Goal: Task Accomplishment & Management: Complete application form

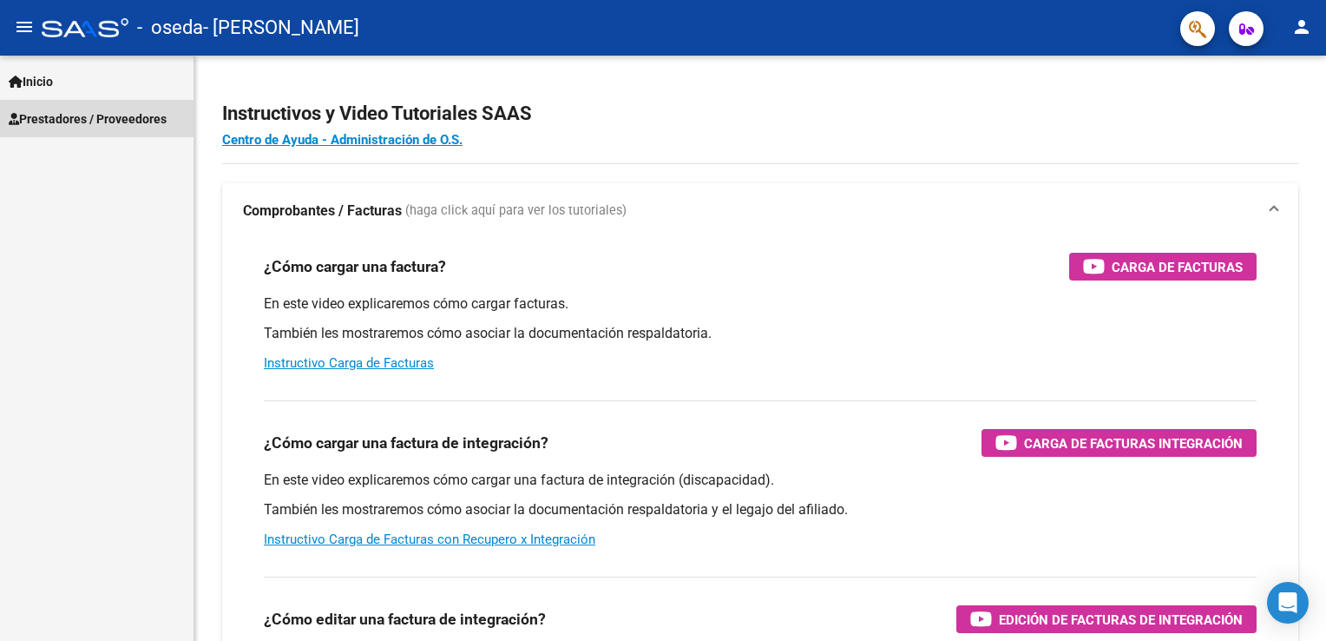
click at [142, 126] on span "Prestadores / Proveedores" at bounding box center [88, 118] width 158 height 19
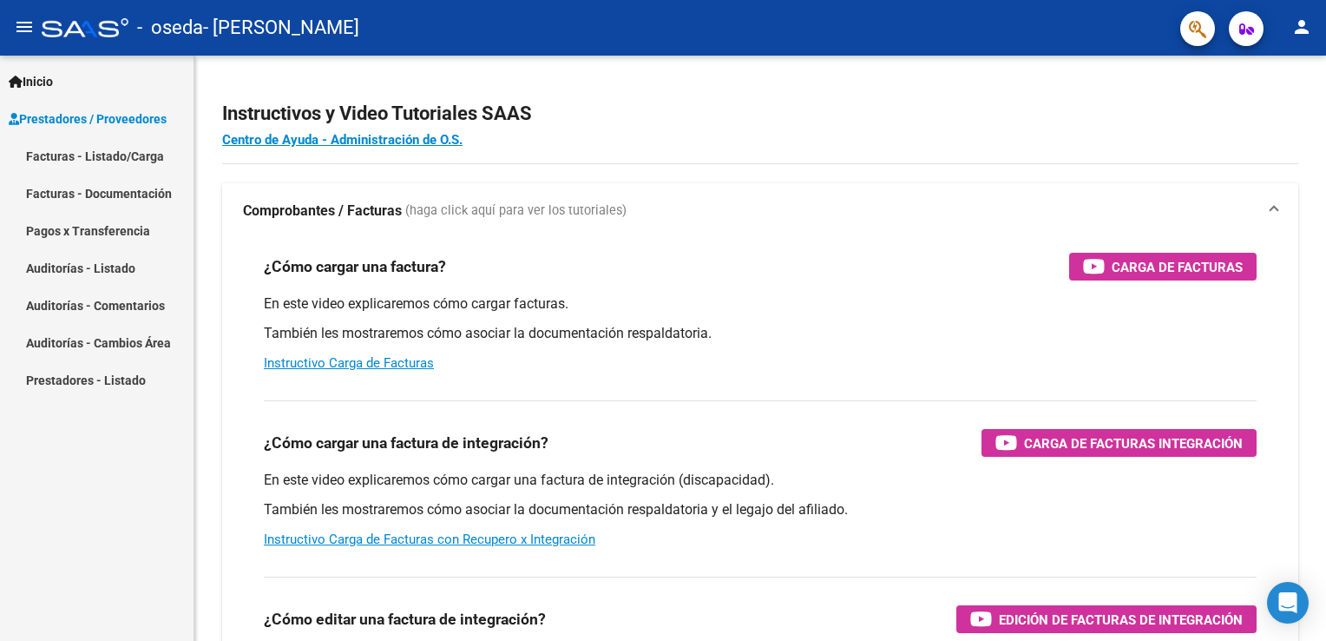
click at [137, 158] on link "Facturas - Listado/Carga" at bounding box center [97, 155] width 194 height 37
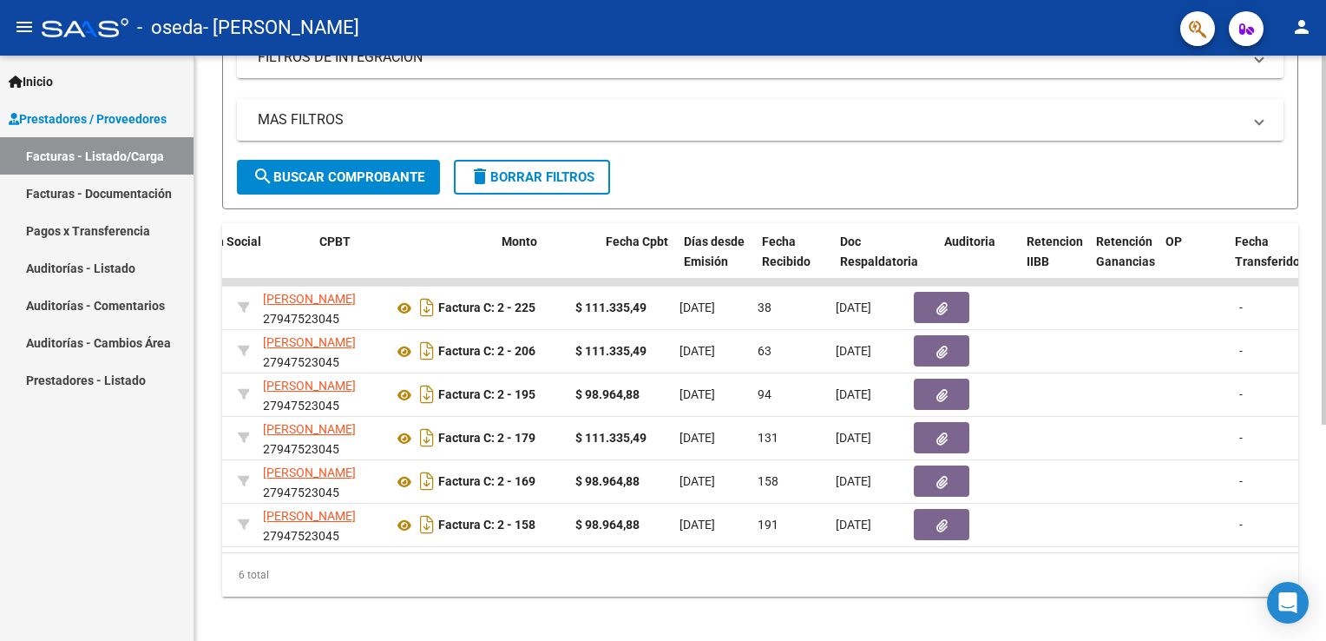
scroll to position [0, 528]
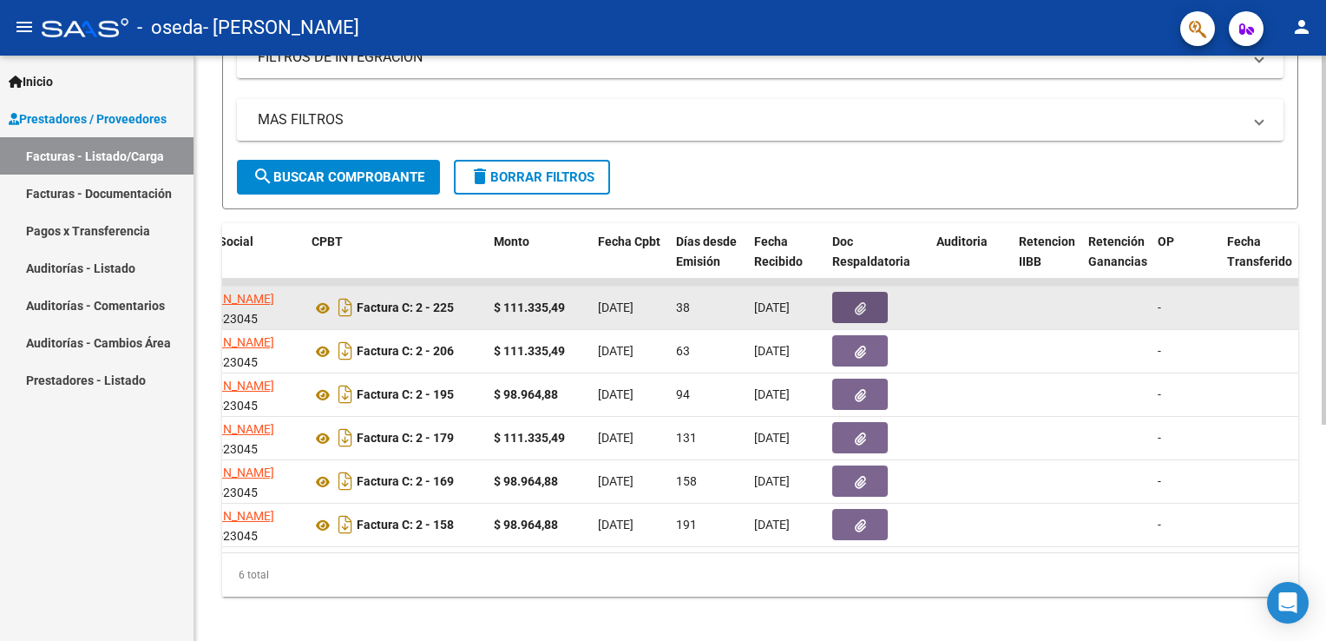
click at [861, 308] on icon "button" at bounding box center [860, 308] width 11 height 13
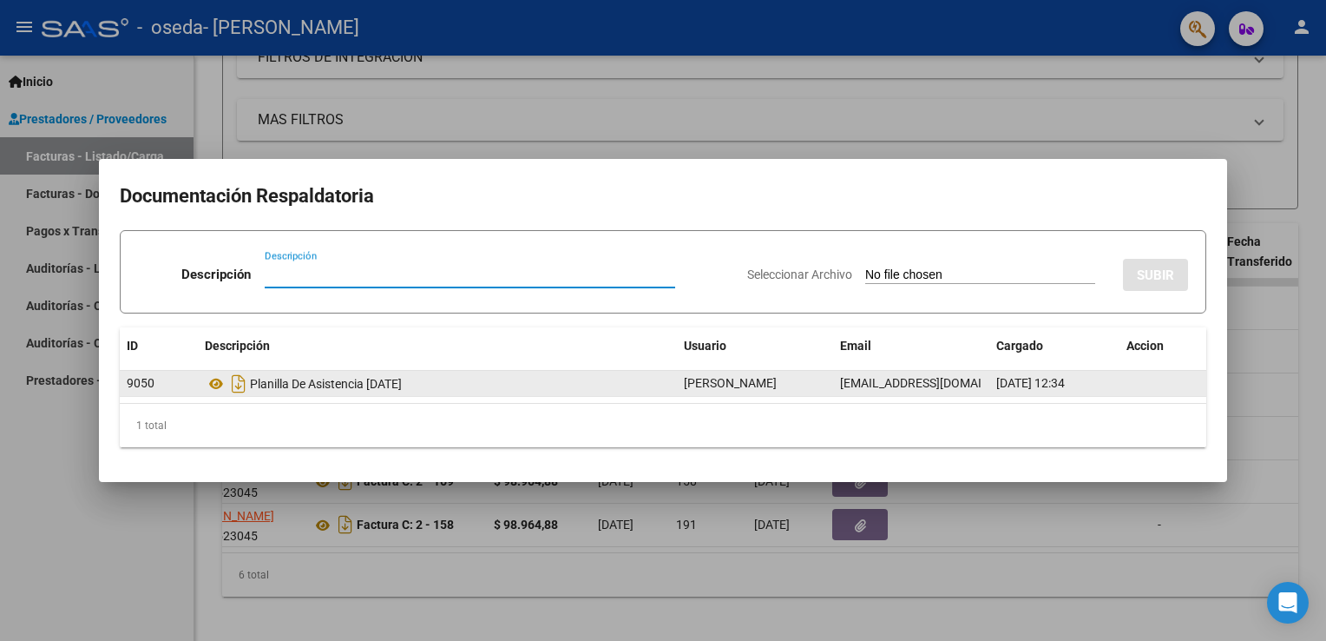
click at [301, 394] on div "Planilla De Asistencia [DATE]" at bounding box center [437, 384] width 465 height 28
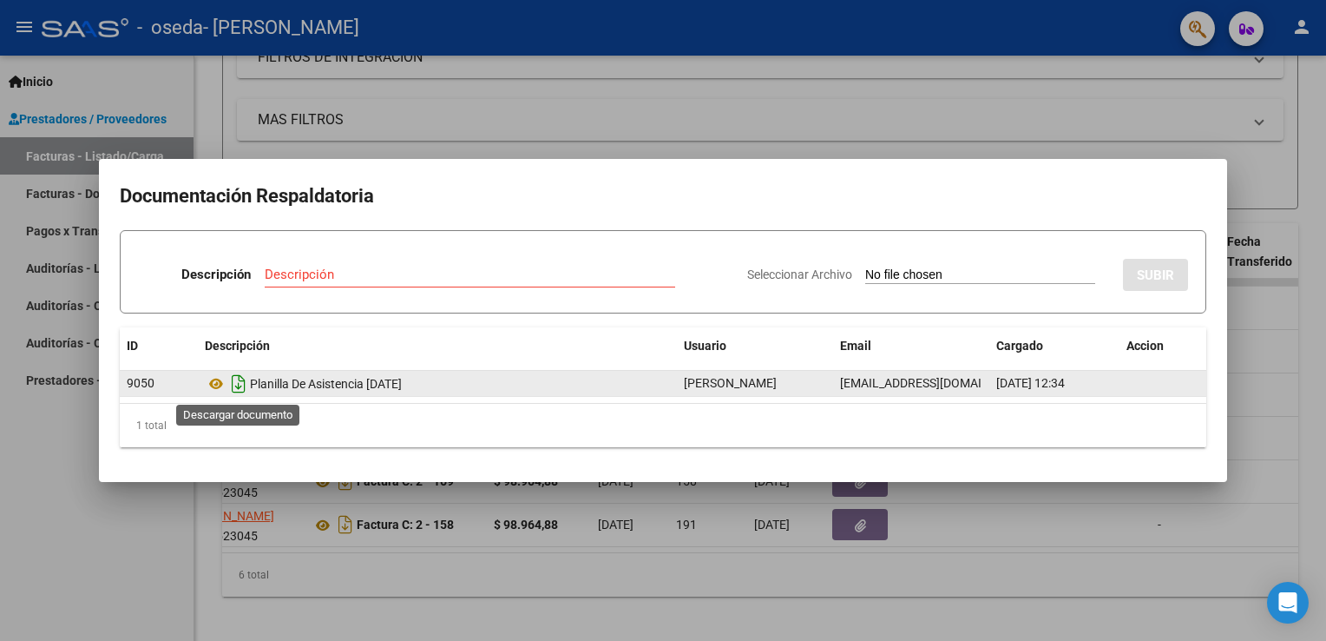
click at [234, 378] on icon "Descargar documento" at bounding box center [238, 384] width 23 height 28
click at [927, 96] on div at bounding box center [663, 320] width 1326 height 641
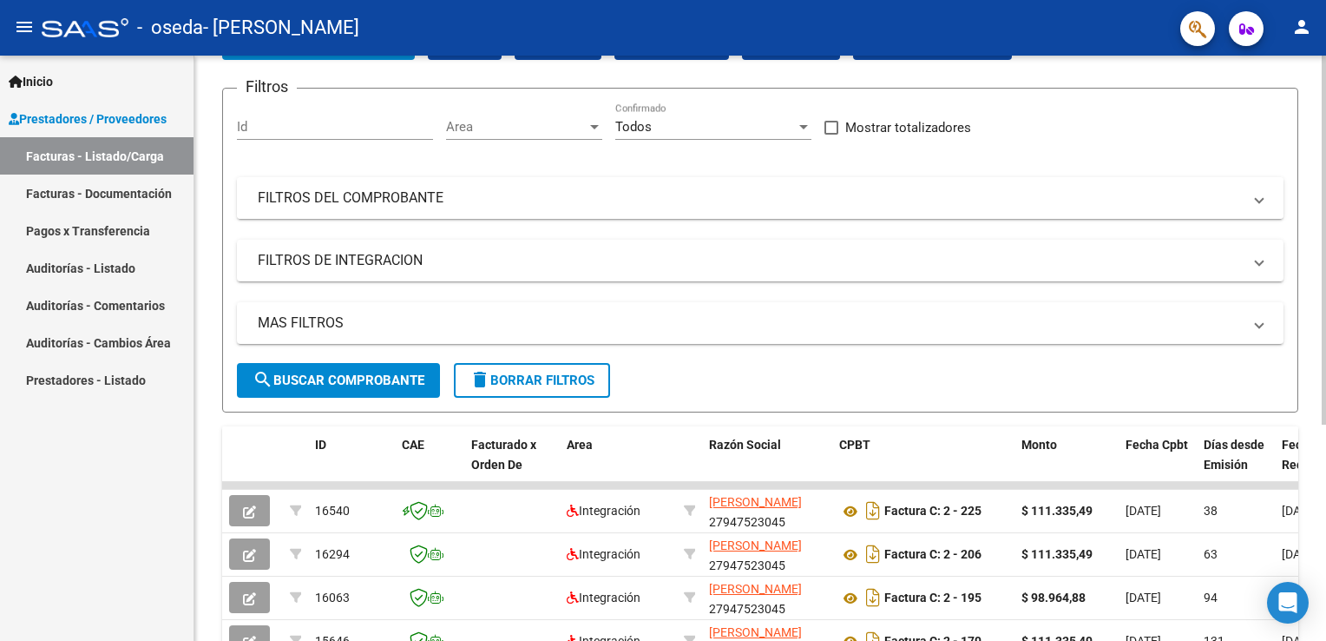
scroll to position [61, 0]
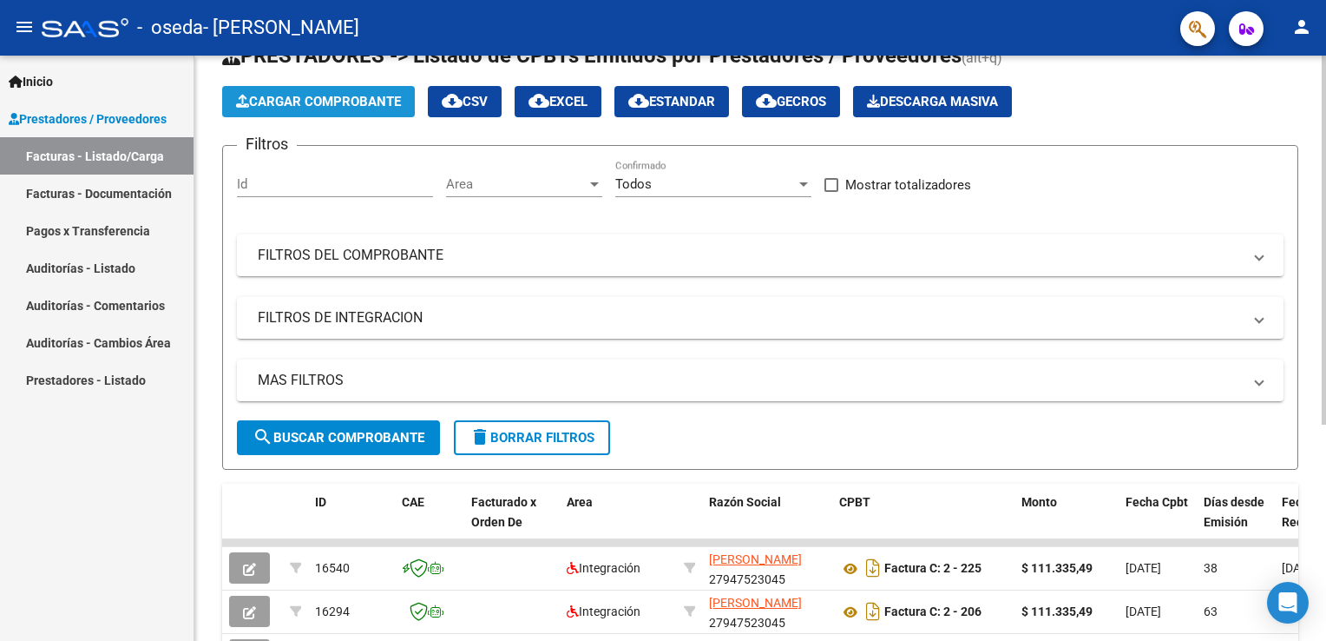
click at [308, 102] on span "Cargar Comprobante" at bounding box center [318, 102] width 165 height 16
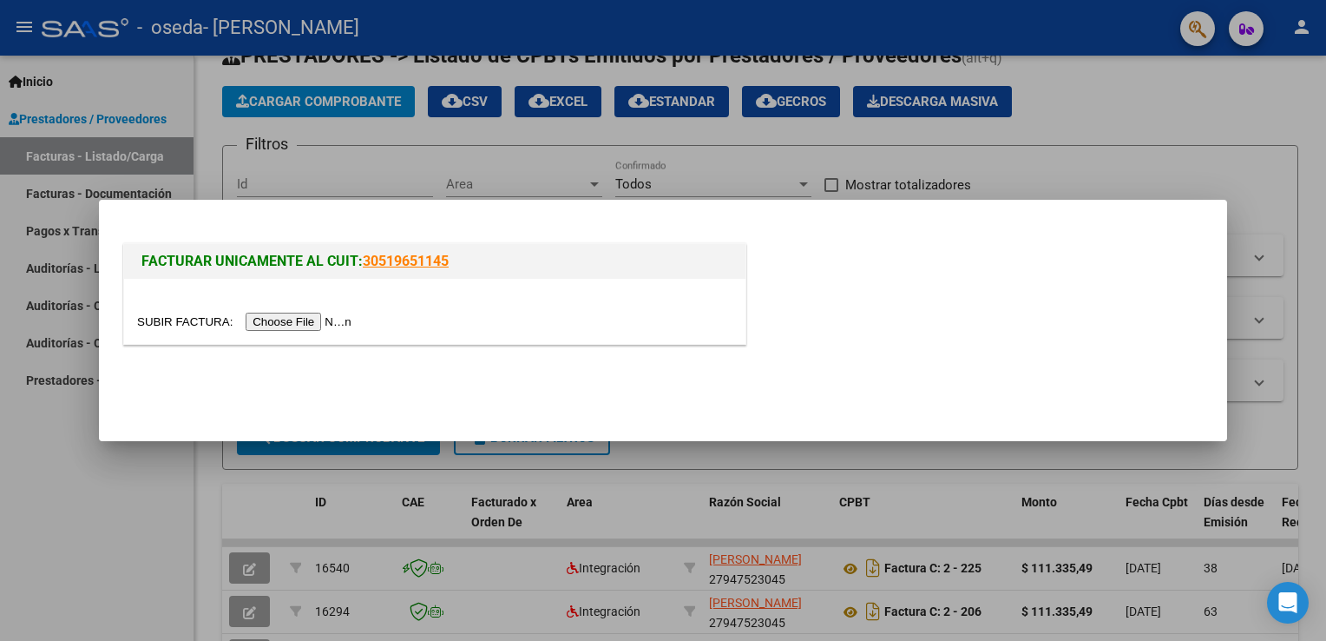
click at [279, 319] on input "file" at bounding box center [247, 321] width 220 height 18
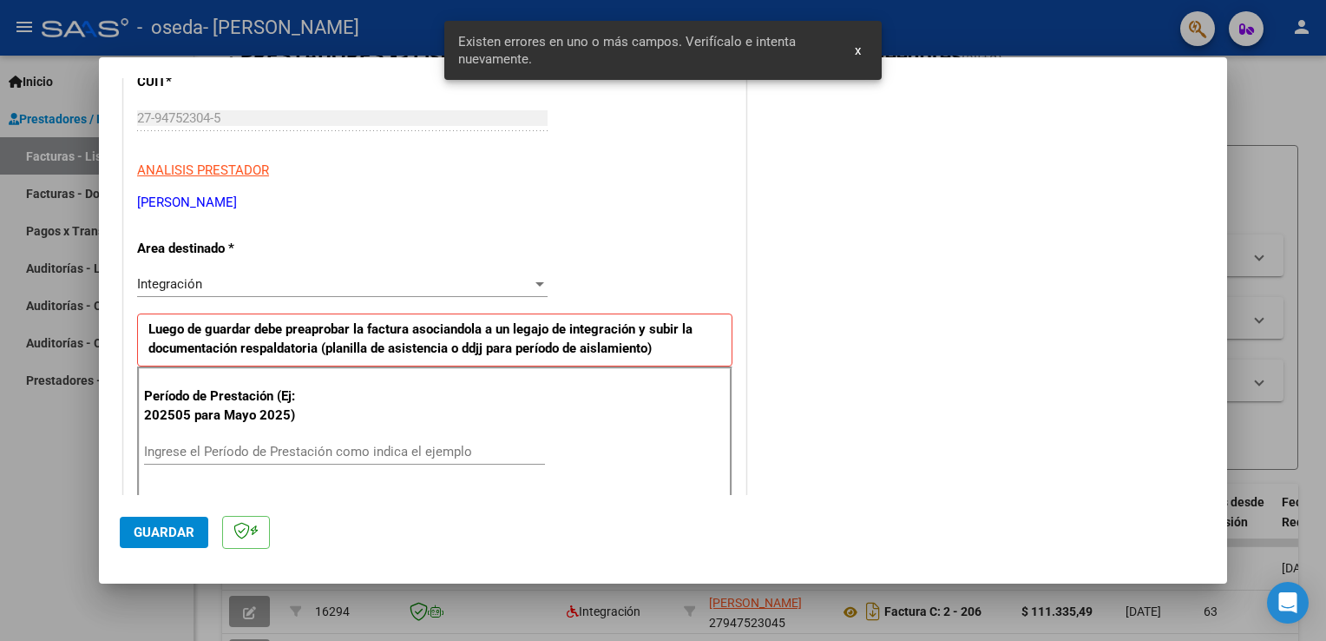
scroll to position [362, 0]
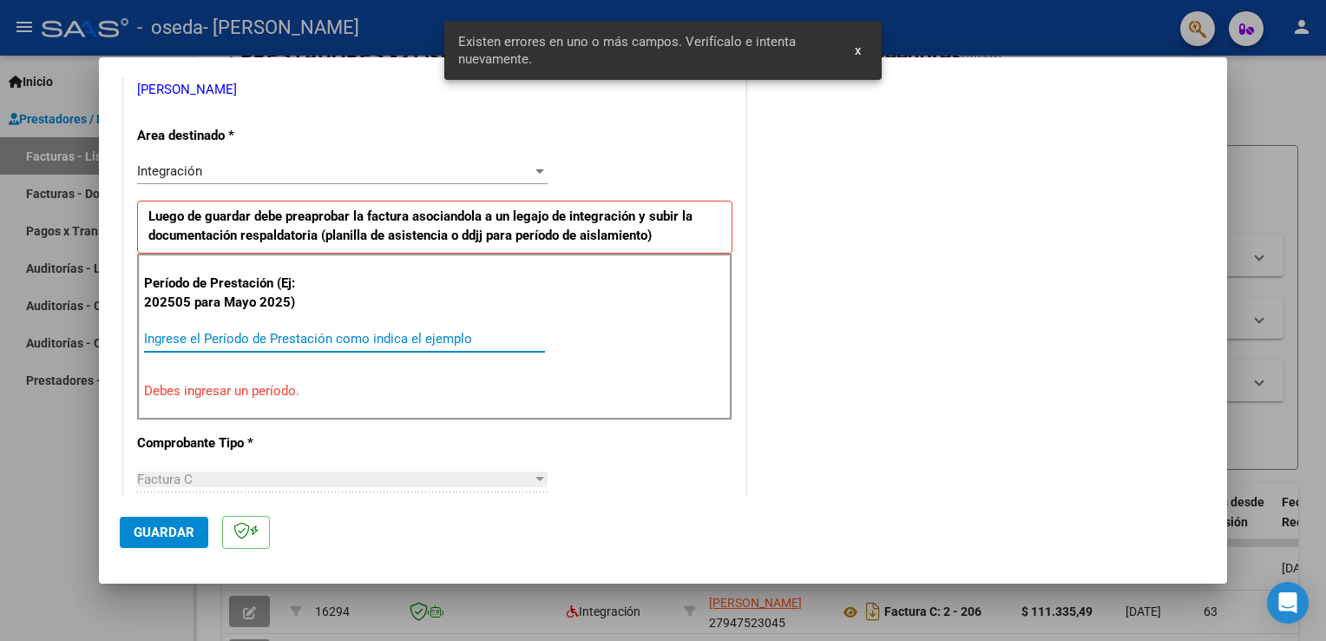
click at [222, 332] on input "Ingrese el Período de Prestación como indica el ejemplo" at bounding box center [344, 339] width 401 height 16
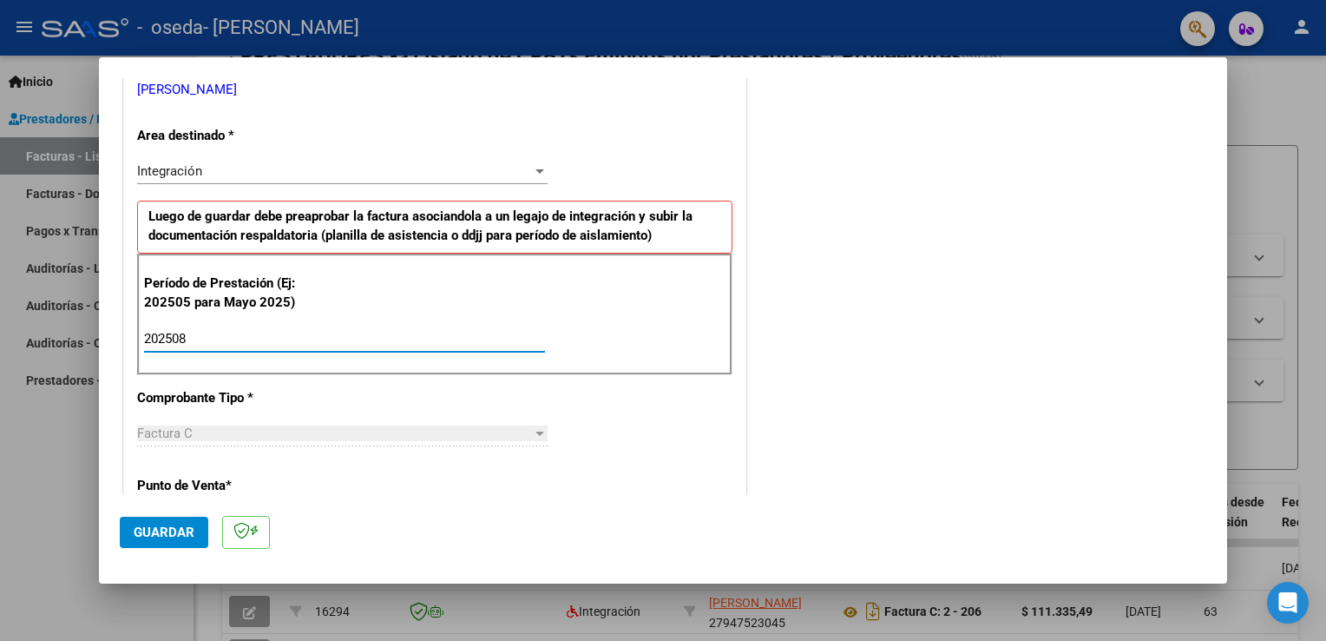
type input "202508"
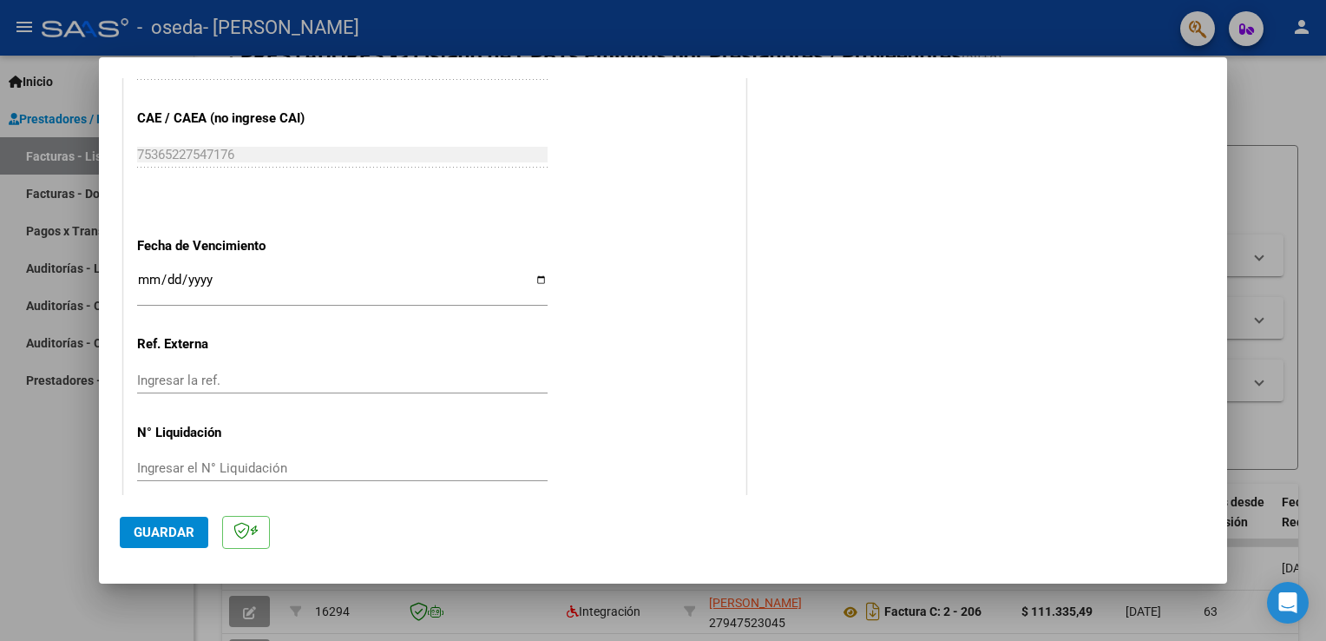
scroll to position [1108, 0]
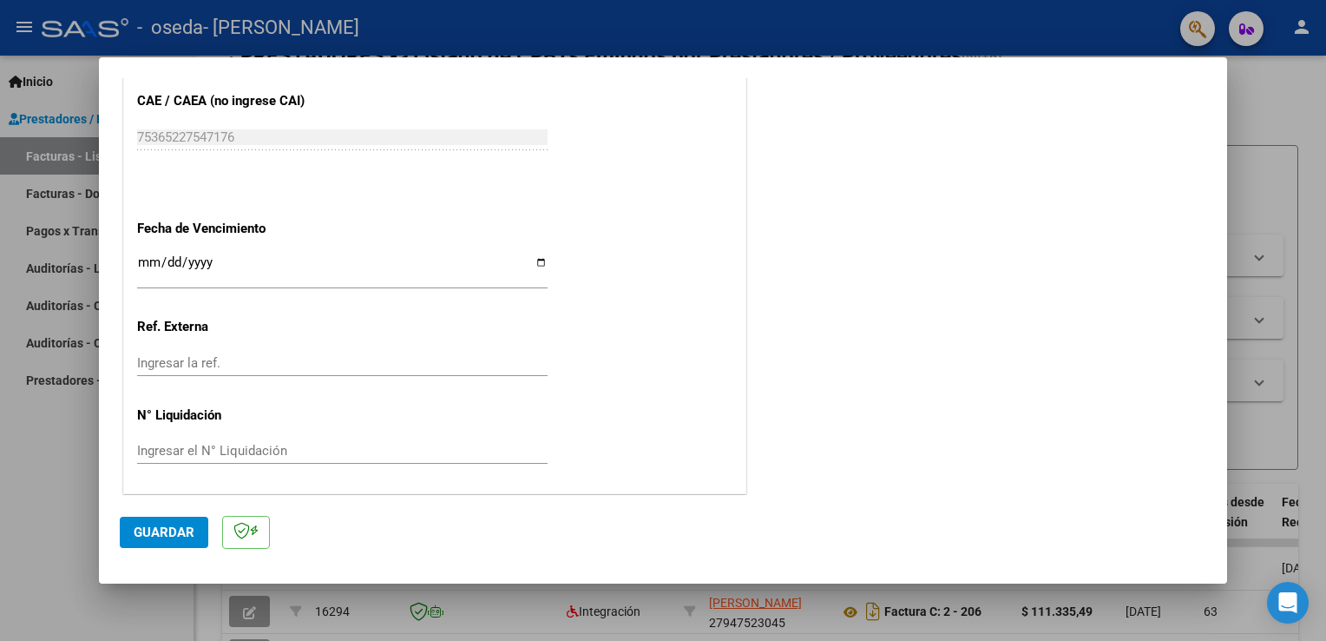
click at [161, 541] on button "Guardar" at bounding box center [164, 531] width 89 height 31
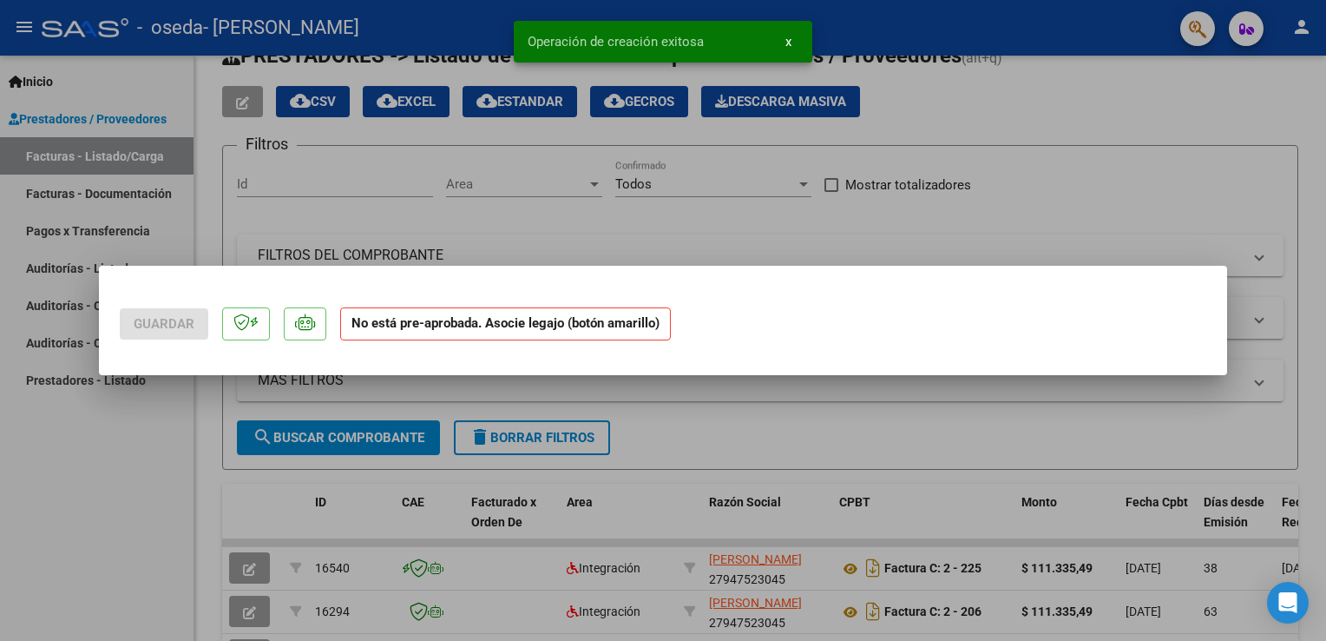
scroll to position [0, 0]
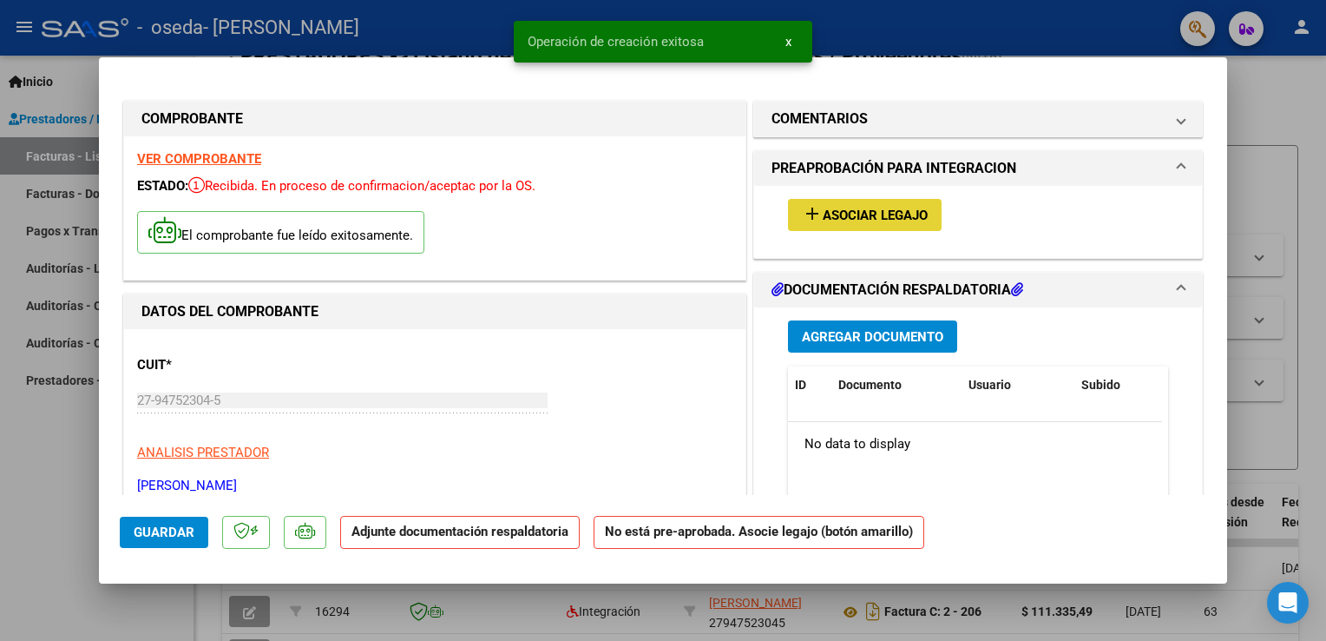
click at [832, 227] on button "add Asociar Legajo" at bounding box center [865, 215] width 154 height 32
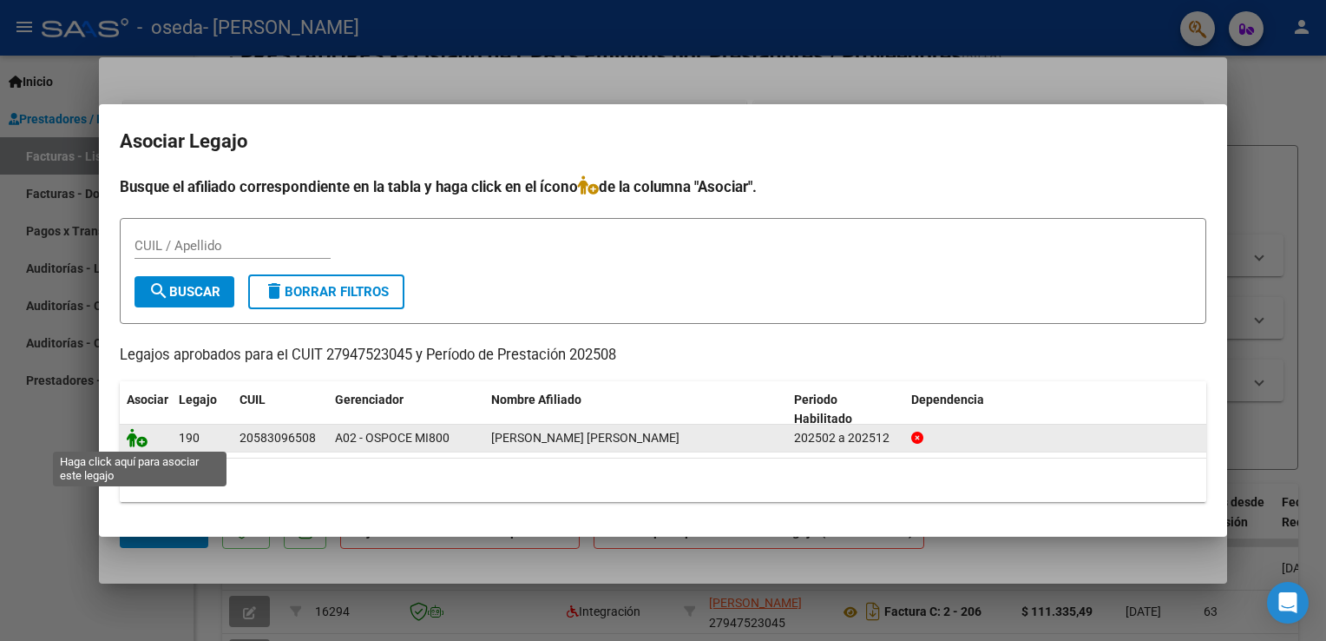
click at [141, 439] on icon at bounding box center [137, 437] width 21 height 19
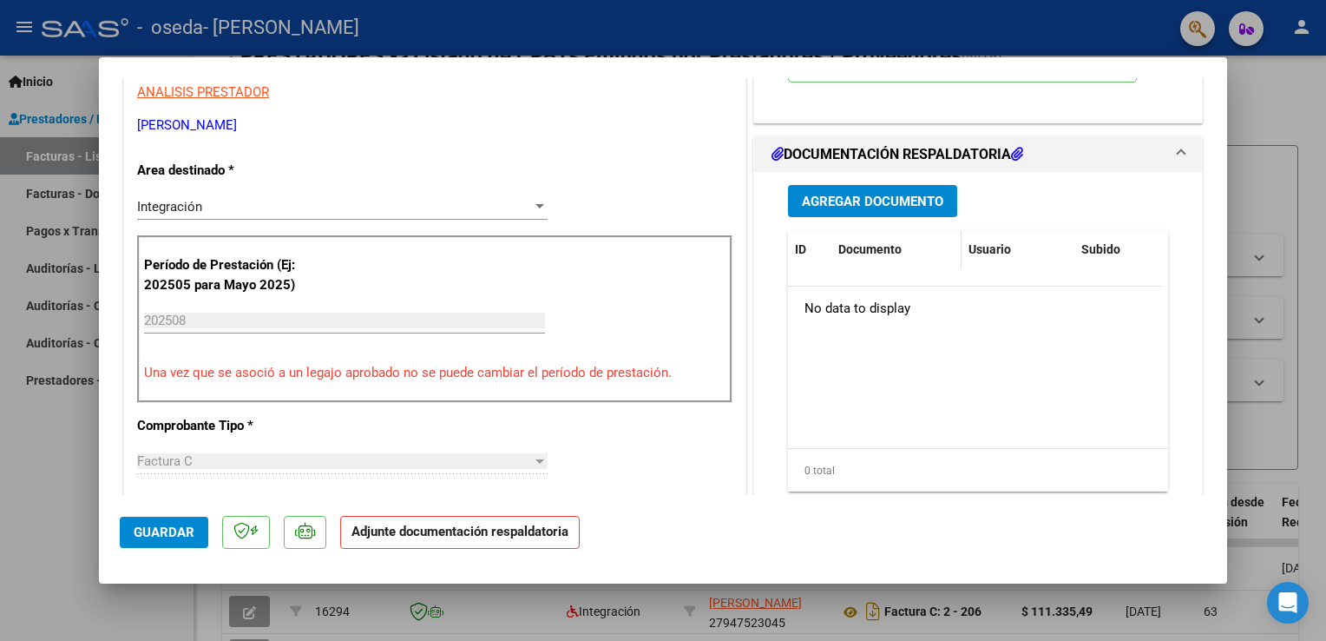
scroll to position [347, 0]
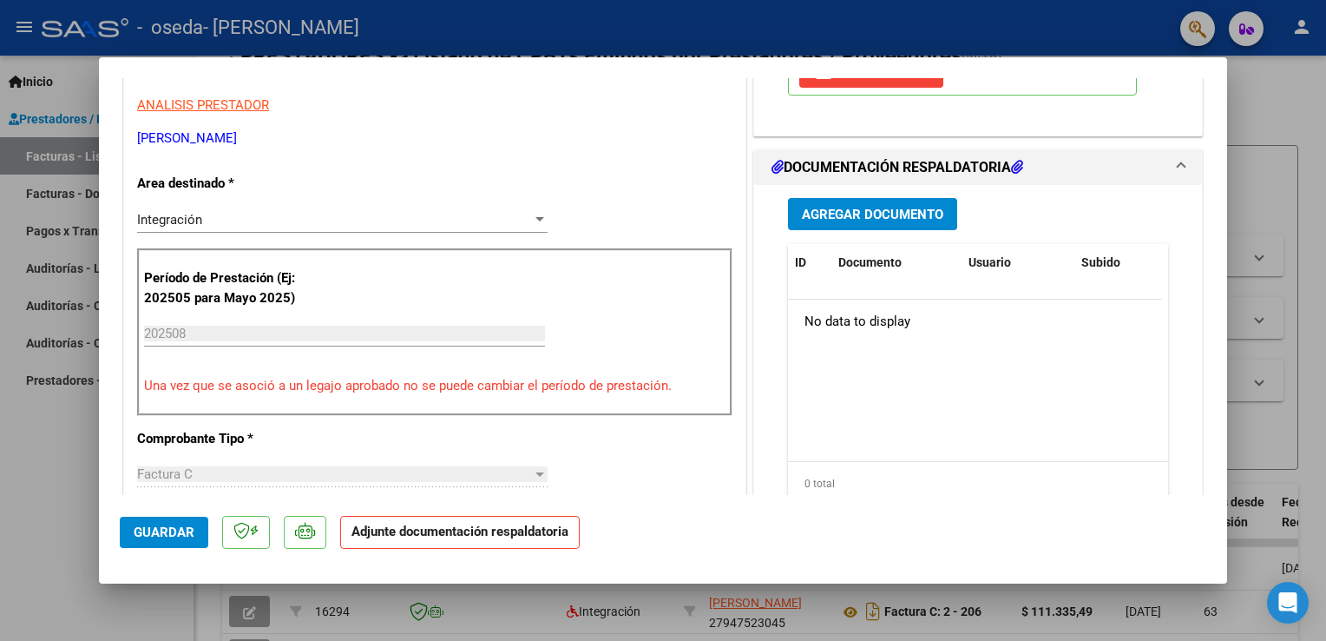
click at [858, 216] on span "Agregar Documento" at bounding box center [872, 215] width 141 height 16
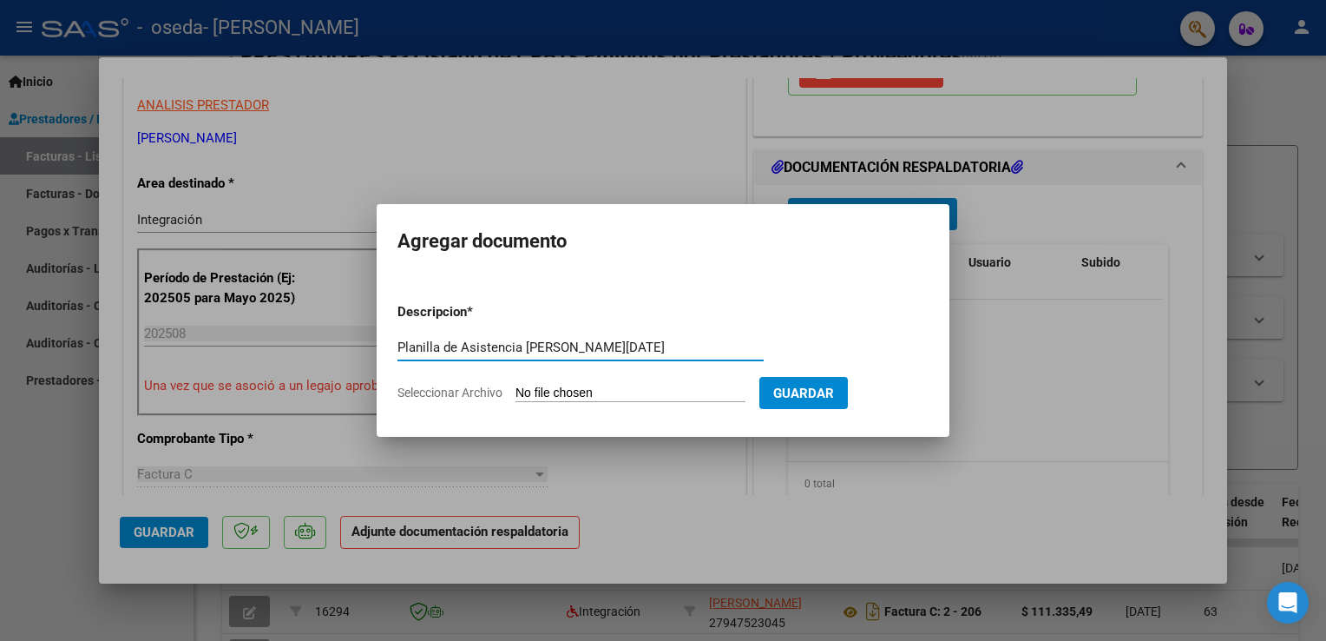
type input "Planilla de Asistencia [PERSON_NAME][DATE]"
click at [734, 403] on form "Descripcion * Planilla de Asistencia [PERSON_NAME][DATE] Escriba aquí una descr…" at bounding box center [663, 352] width 531 height 127
click at [720, 398] on input "Seleccionar Archivo" at bounding box center [631, 393] width 230 height 16
type input "C:\fakepath\Planilla asistencia [DATE] [PERSON_NAME].pdf"
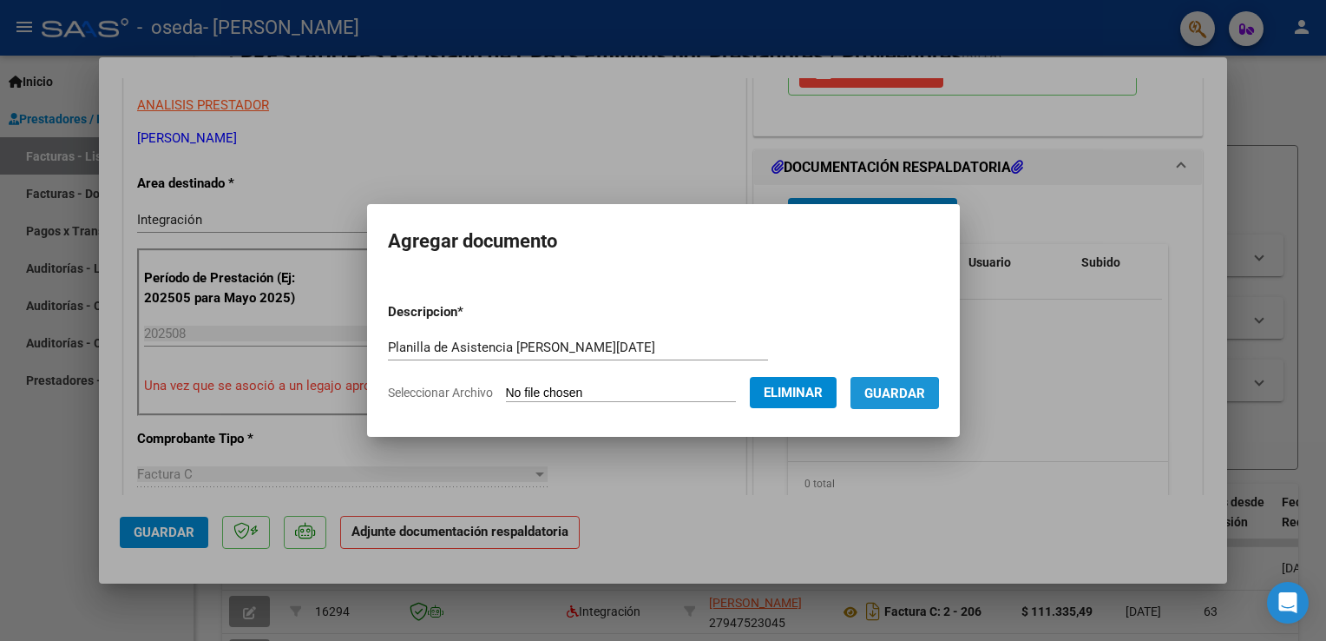
click at [902, 394] on span "Guardar" at bounding box center [894, 393] width 61 height 16
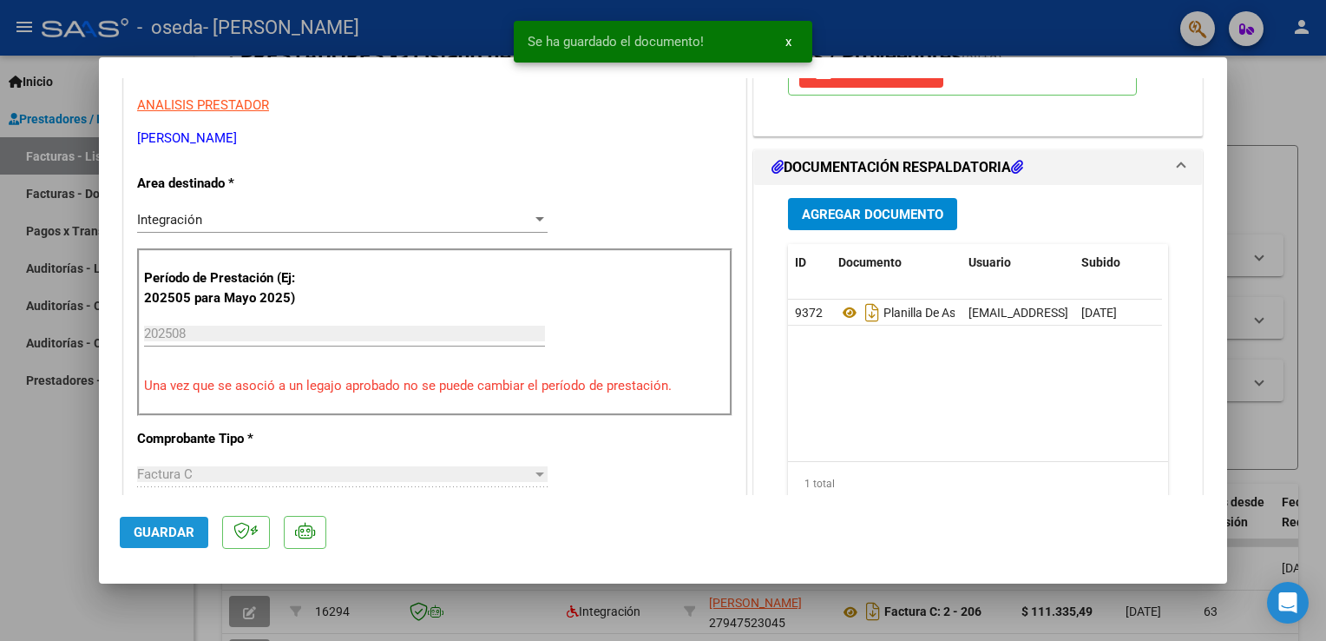
click at [170, 536] on span "Guardar" at bounding box center [164, 532] width 61 height 16
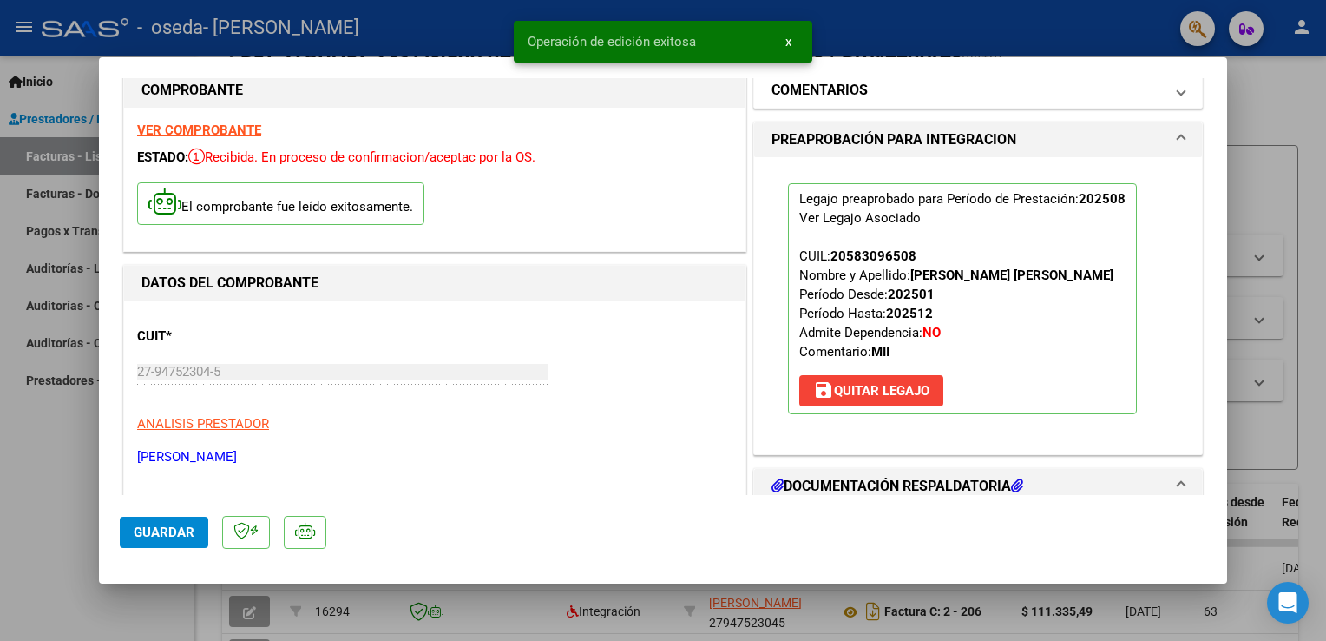
scroll to position [0, 0]
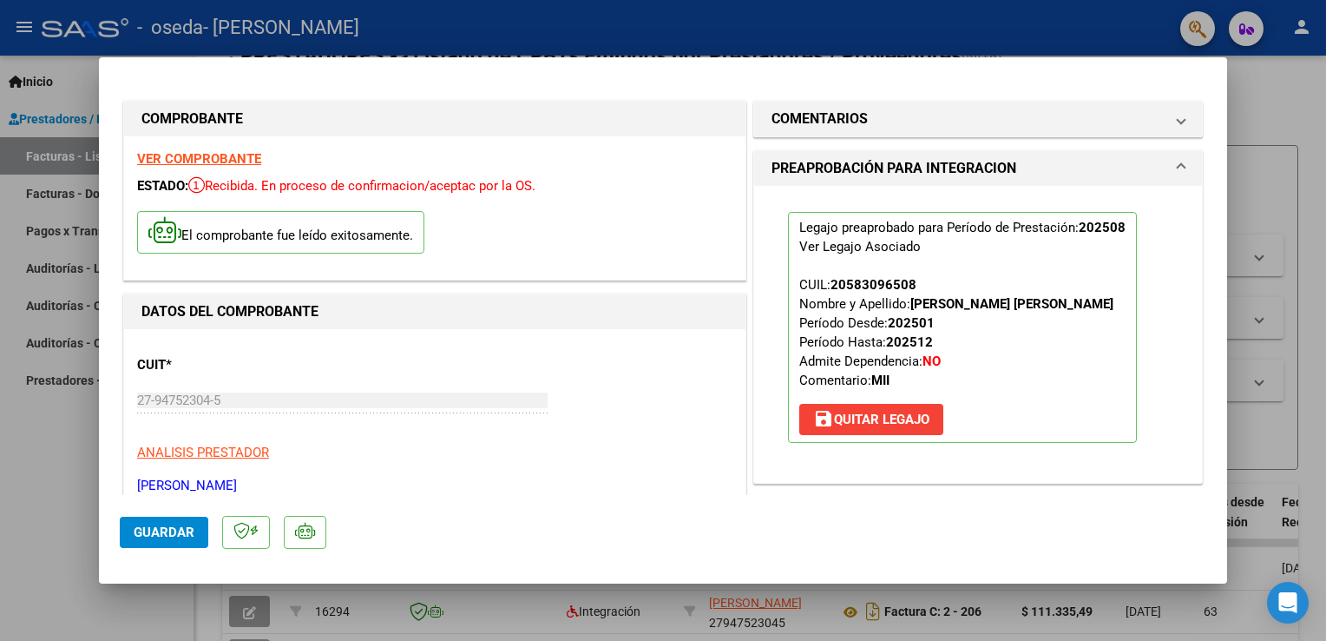
type input "$ 0,00"
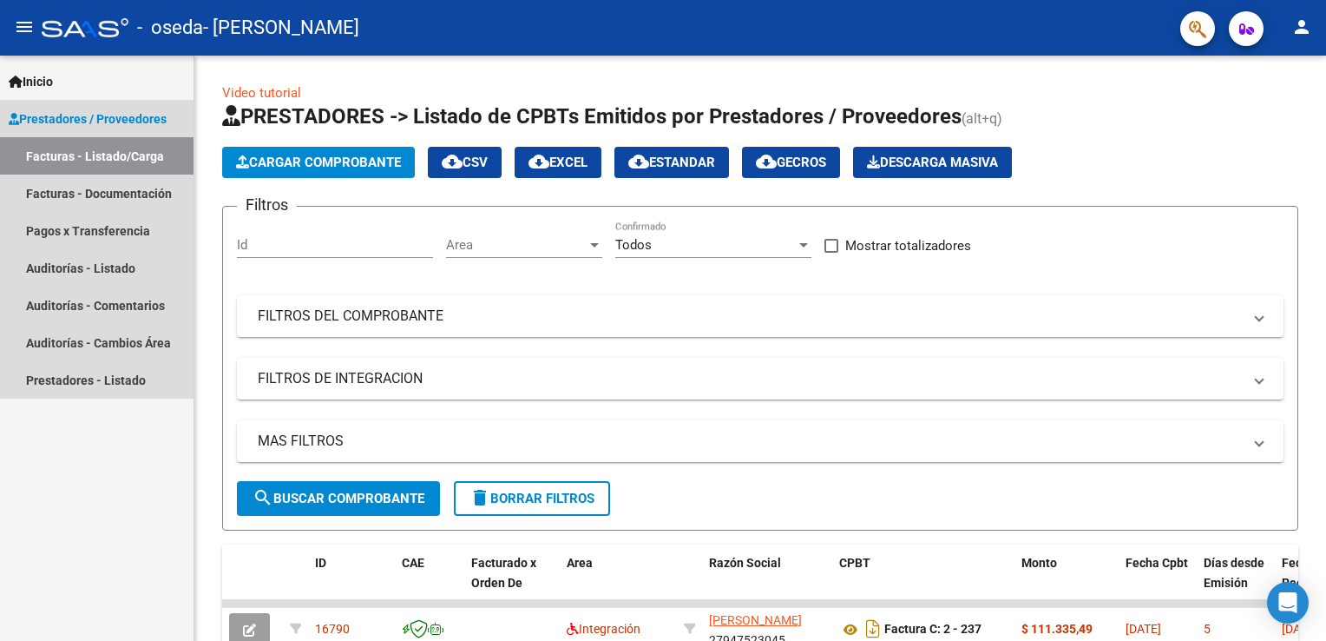
click at [130, 123] on span "Prestadores / Proveedores" at bounding box center [88, 118] width 158 height 19
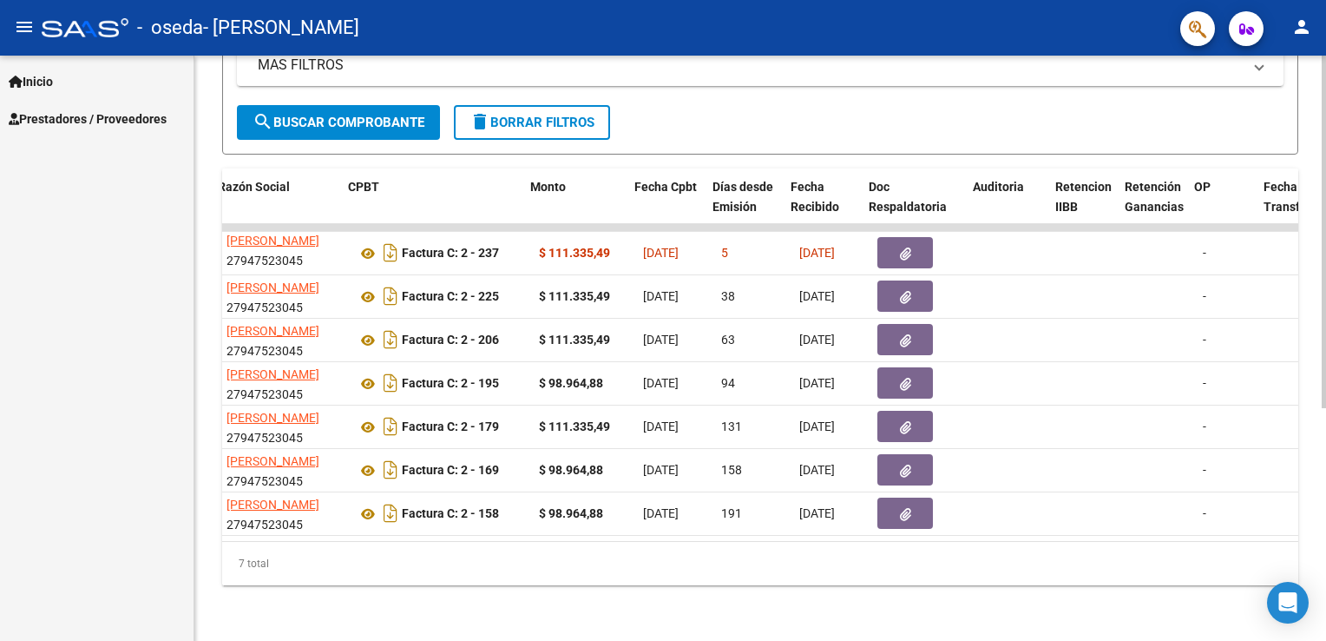
scroll to position [0, 490]
